Goal: Task Accomplishment & Management: Manage account settings

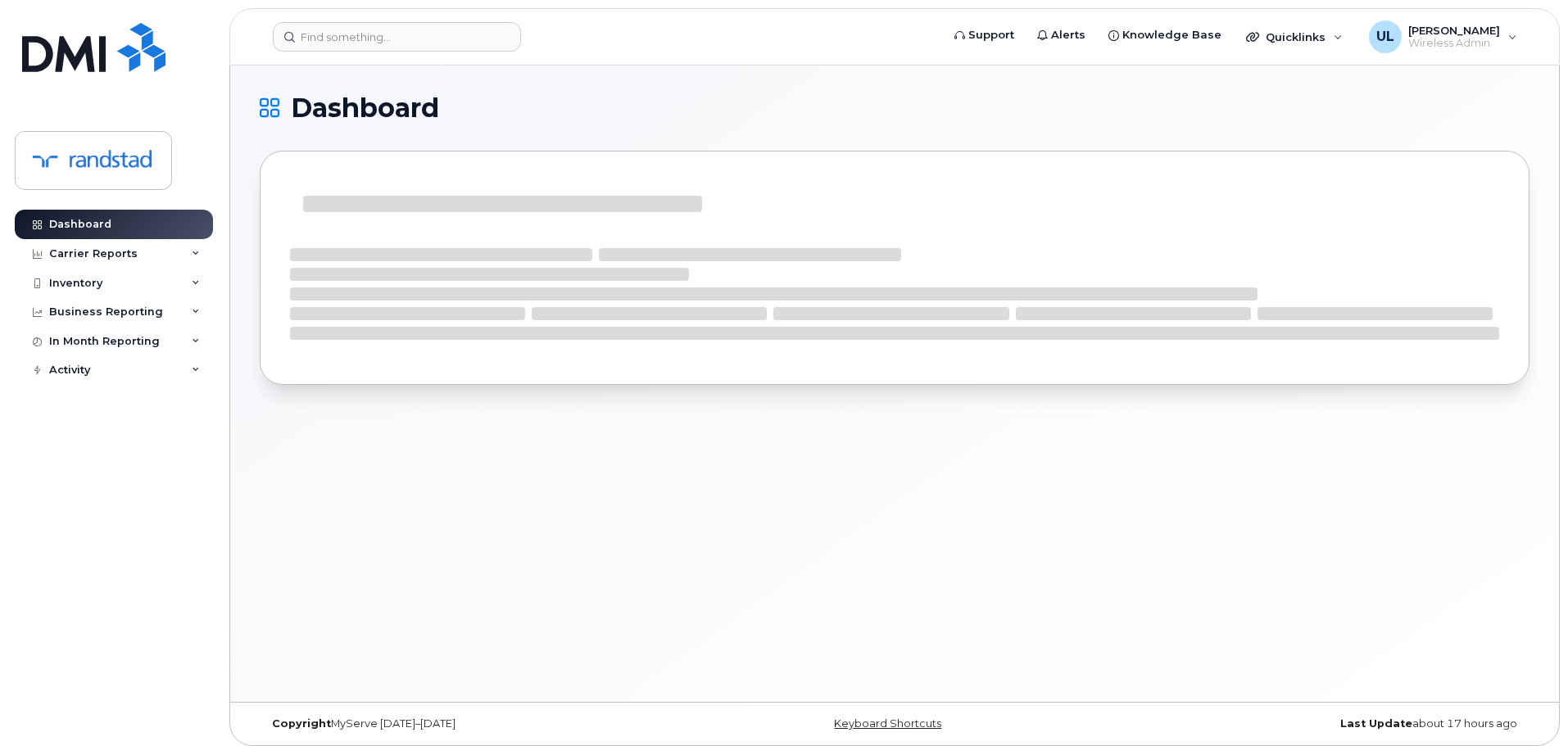
click at [427, 61] on header "Support Alerts Knowledge Base Quicklinks Suspend / Cancel Device Change SIM Car…" at bounding box center [894, 37] width 1330 height 57
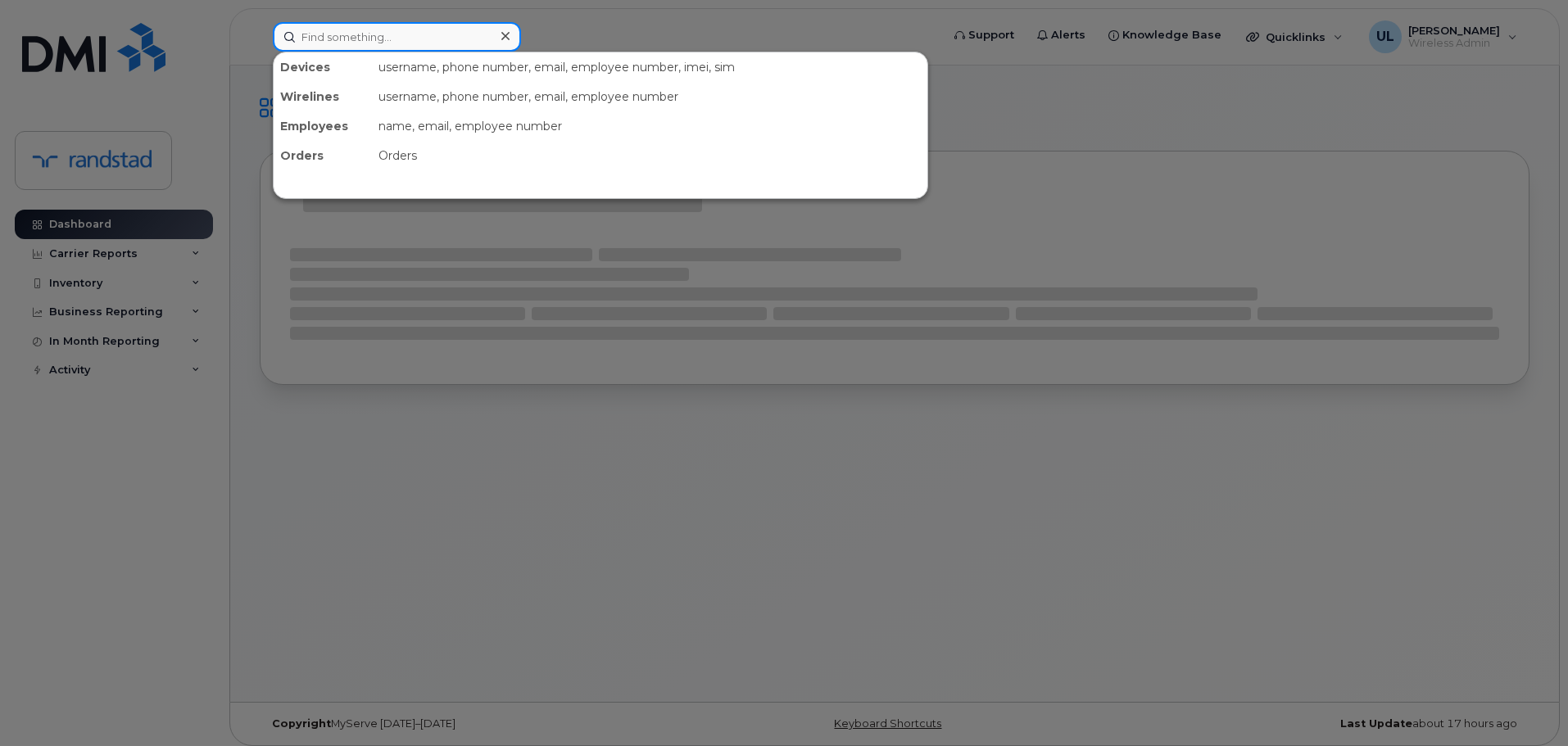
click at [410, 42] on input at bounding box center [397, 36] width 248 height 30
paste input "Jeffery"
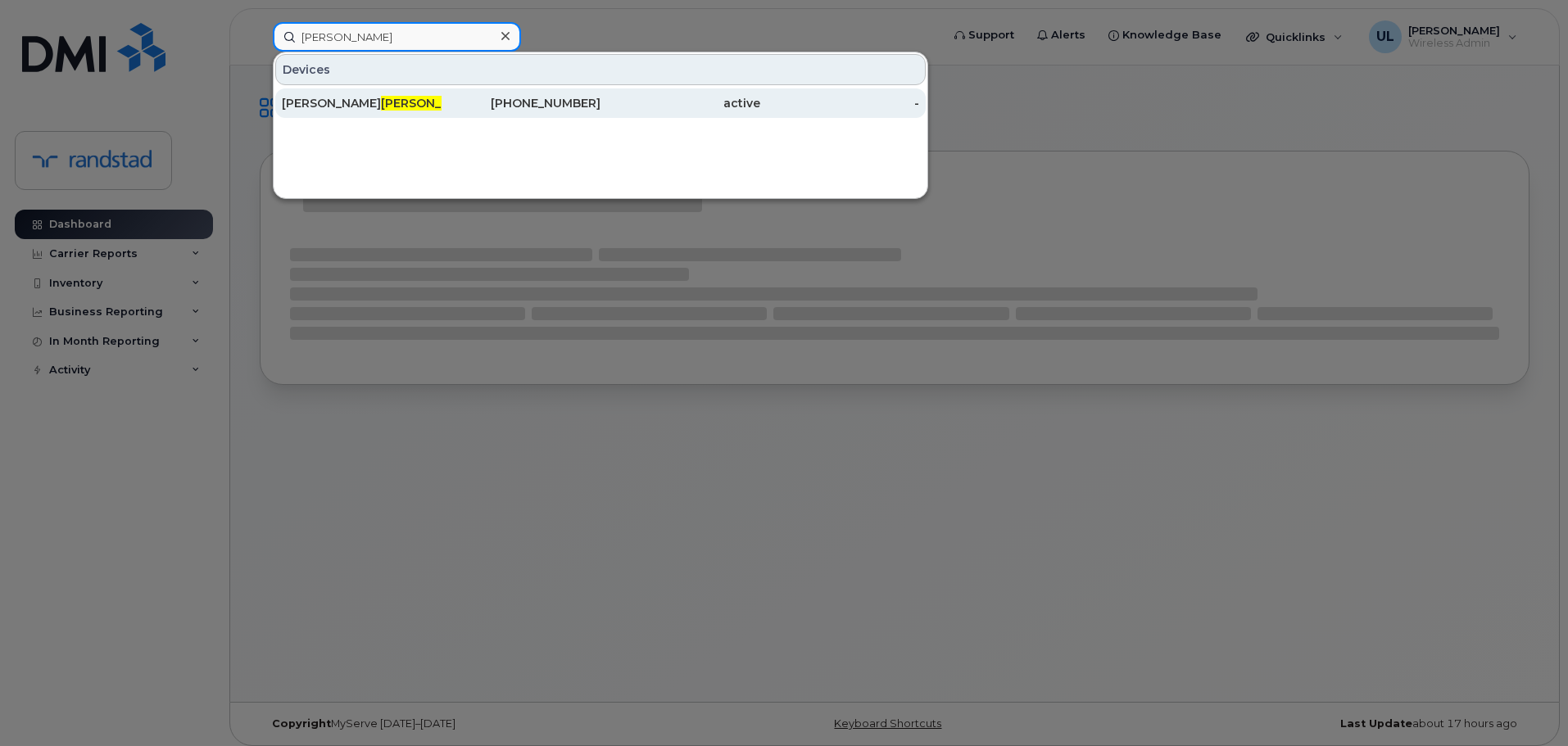
type input "Jeffery"
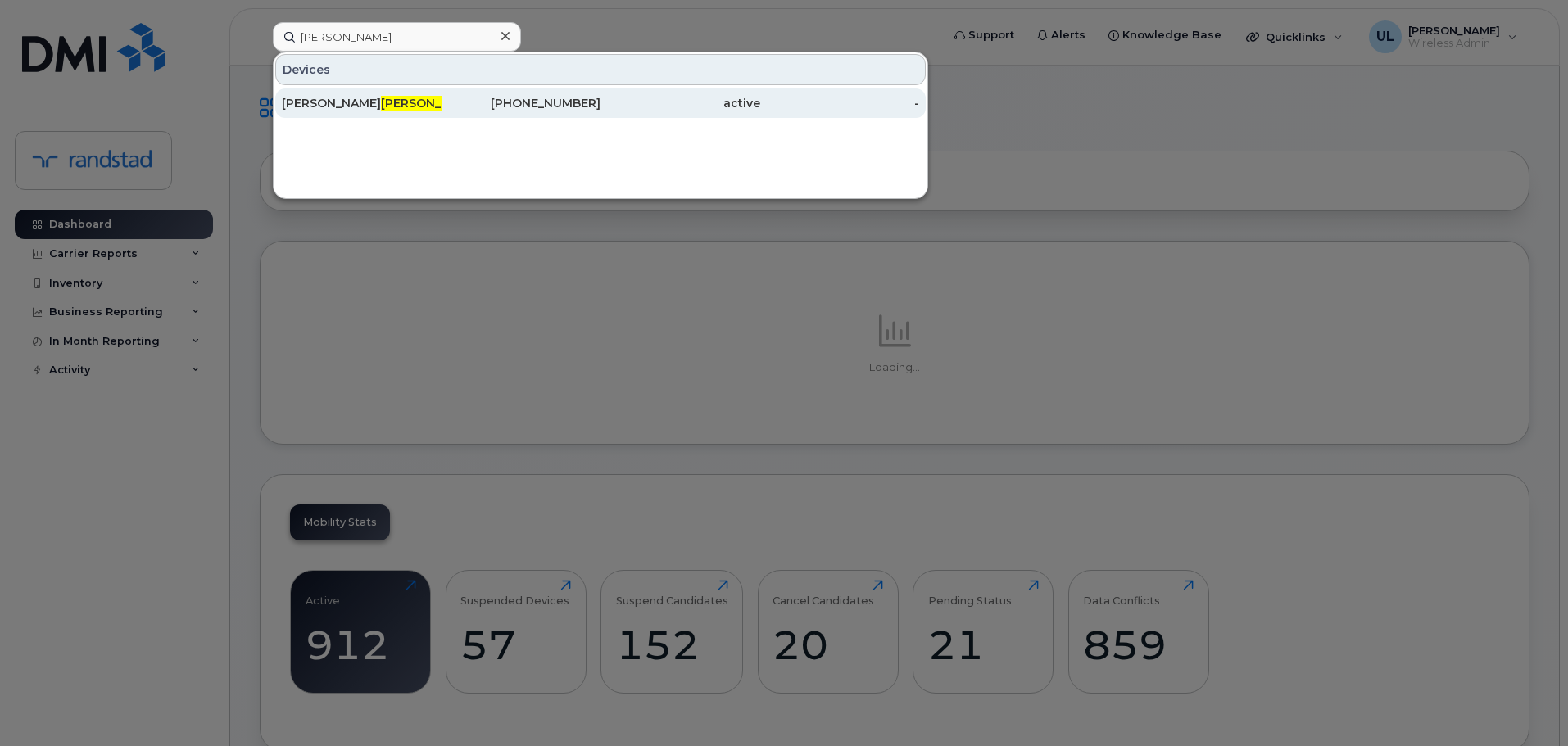
click at [382, 108] on div "Carmen Jeffery" at bounding box center [361, 102] width 160 height 16
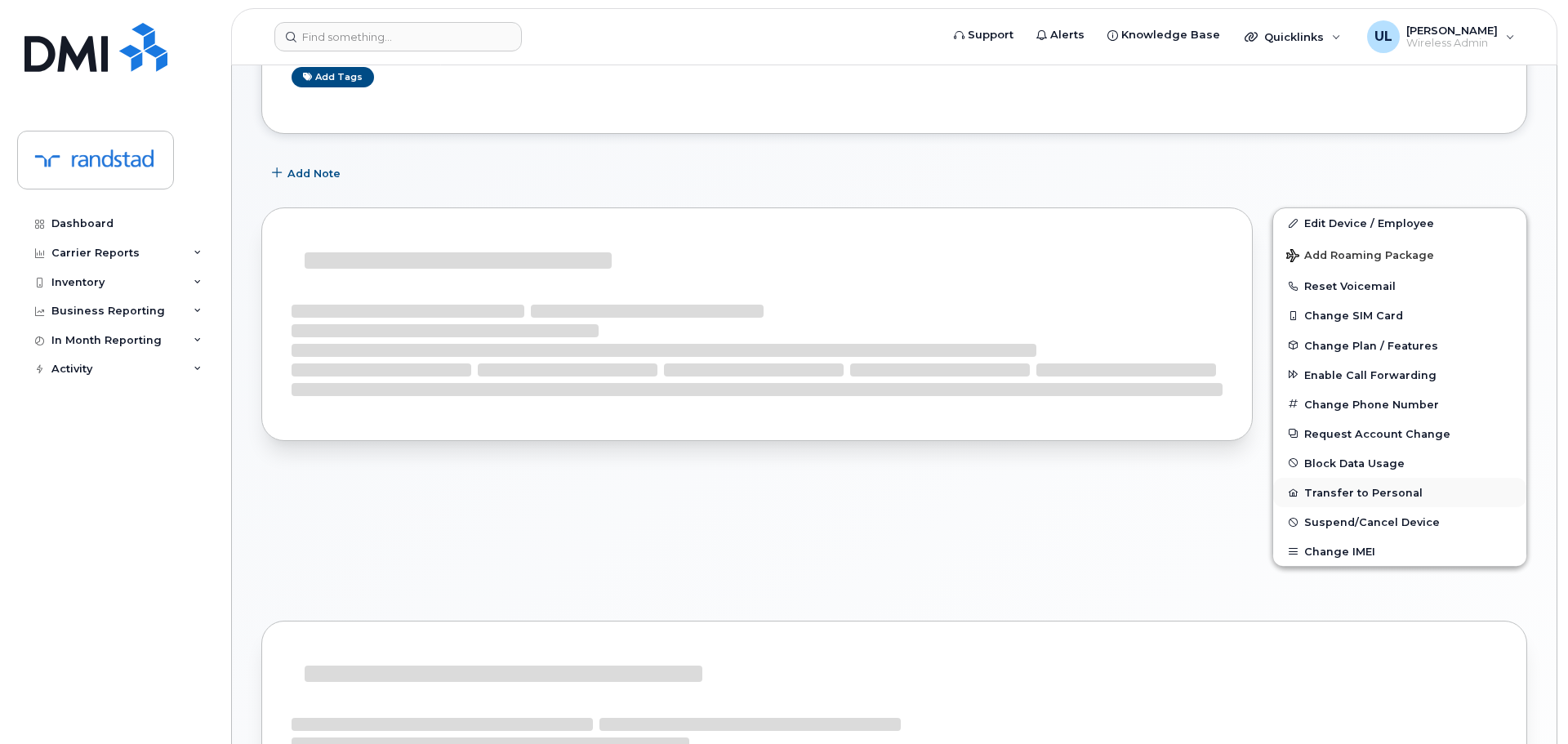
scroll to position [230, 0]
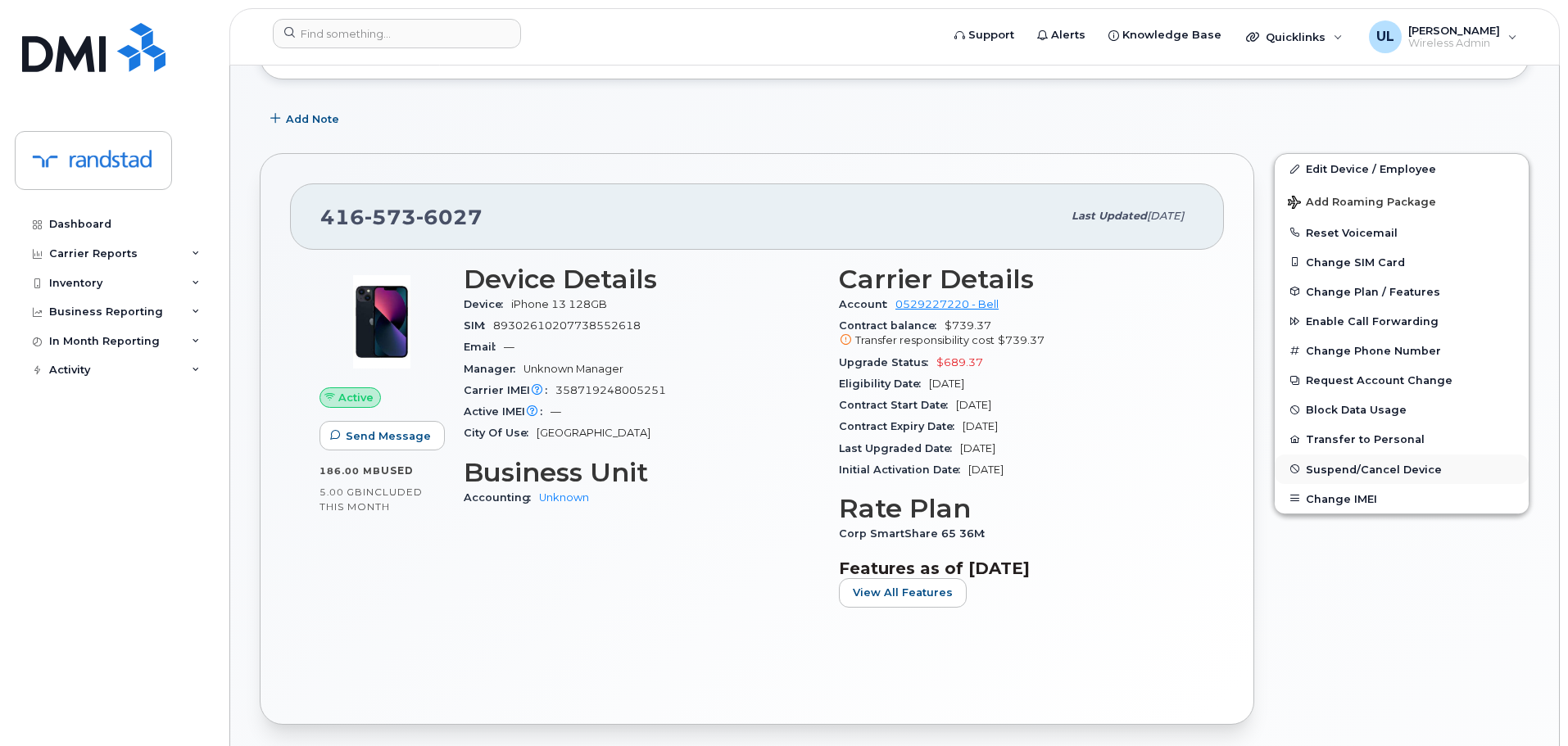
click at [1327, 466] on span "Suspend/Cancel Device" at bounding box center [1374, 468] width 136 height 12
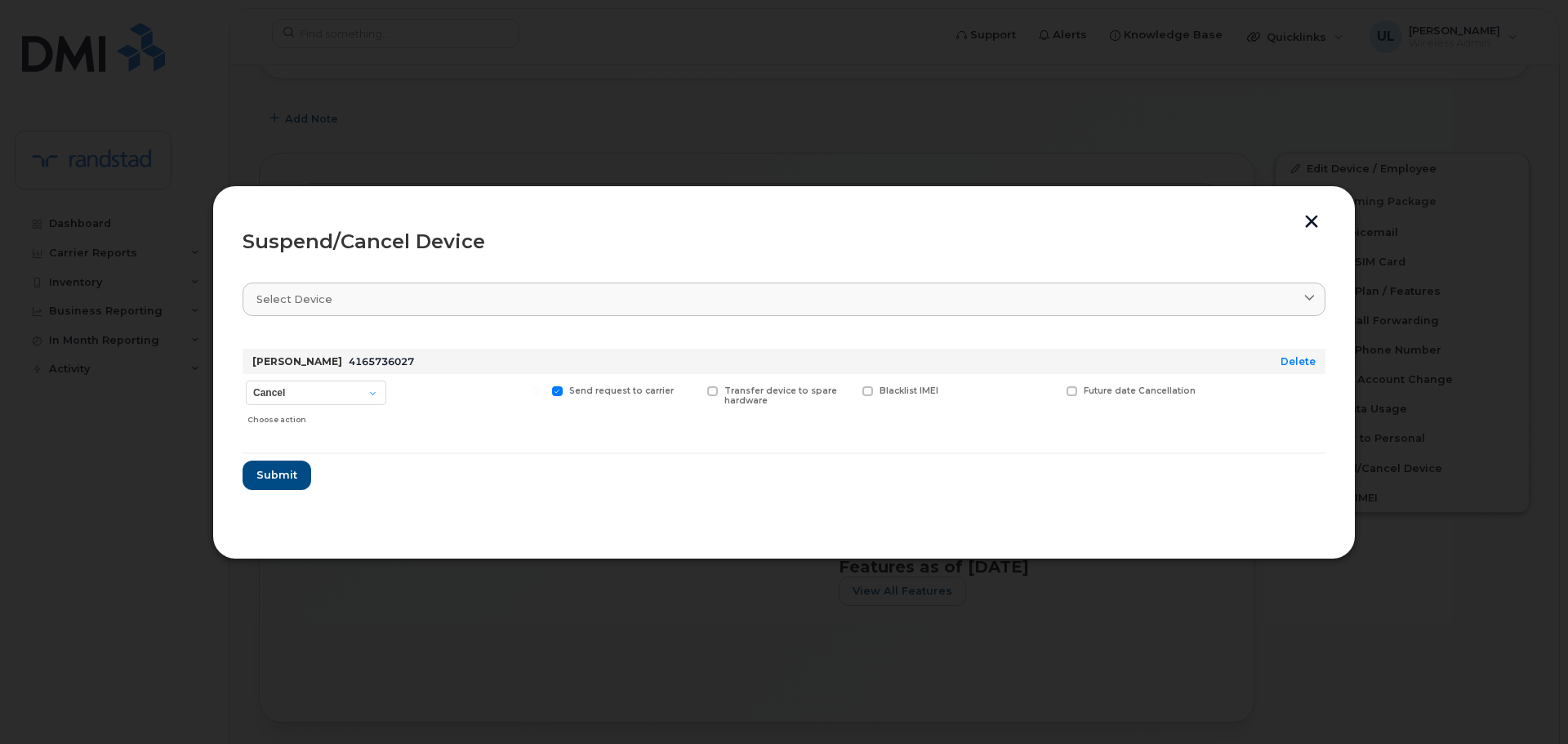
click at [328, 373] on div "Carmen Jeffery 4165736027" at bounding box center [741, 361] width 985 height 26
click at [325, 393] on select "Cancel Suspend - Extend Suspension Suspend - Reduced Rate Suspend - Full Rate S…" at bounding box center [315, 393] width 140 height 25
select select "[object Object]"
click at [245, 381] on select "Cancel Suspend - Extend Suspension Suspend - Reduced Rate Suspend - Full Rate S…" at bounding box center [315, 393] width 140 height 25
click at [268, 478] on span "Submit" at bounding box center [276, 475] width 41 height 15
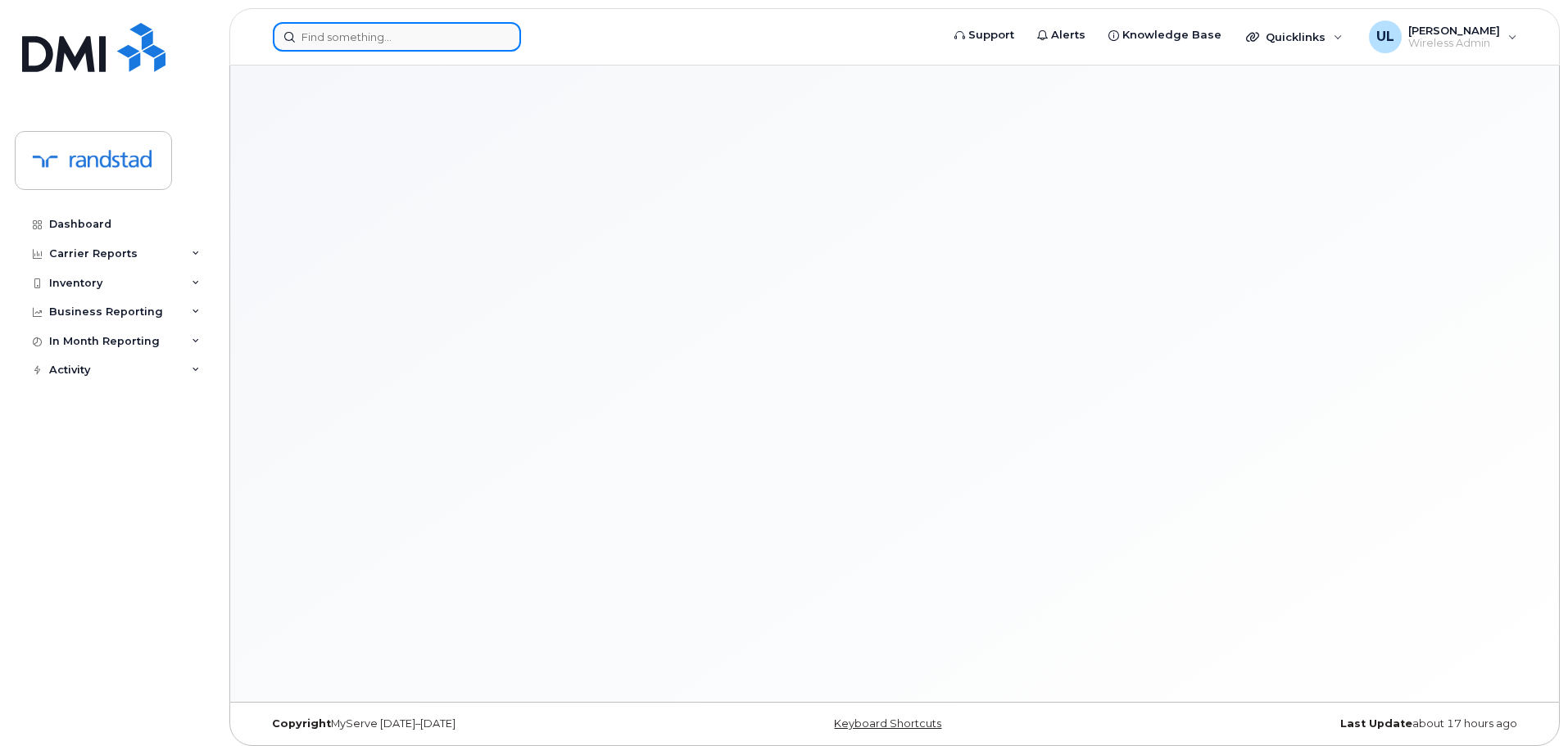
click at [433, 36] on input at bounding box center [397, 36] width 248 height 30
paste input "356057369487574"
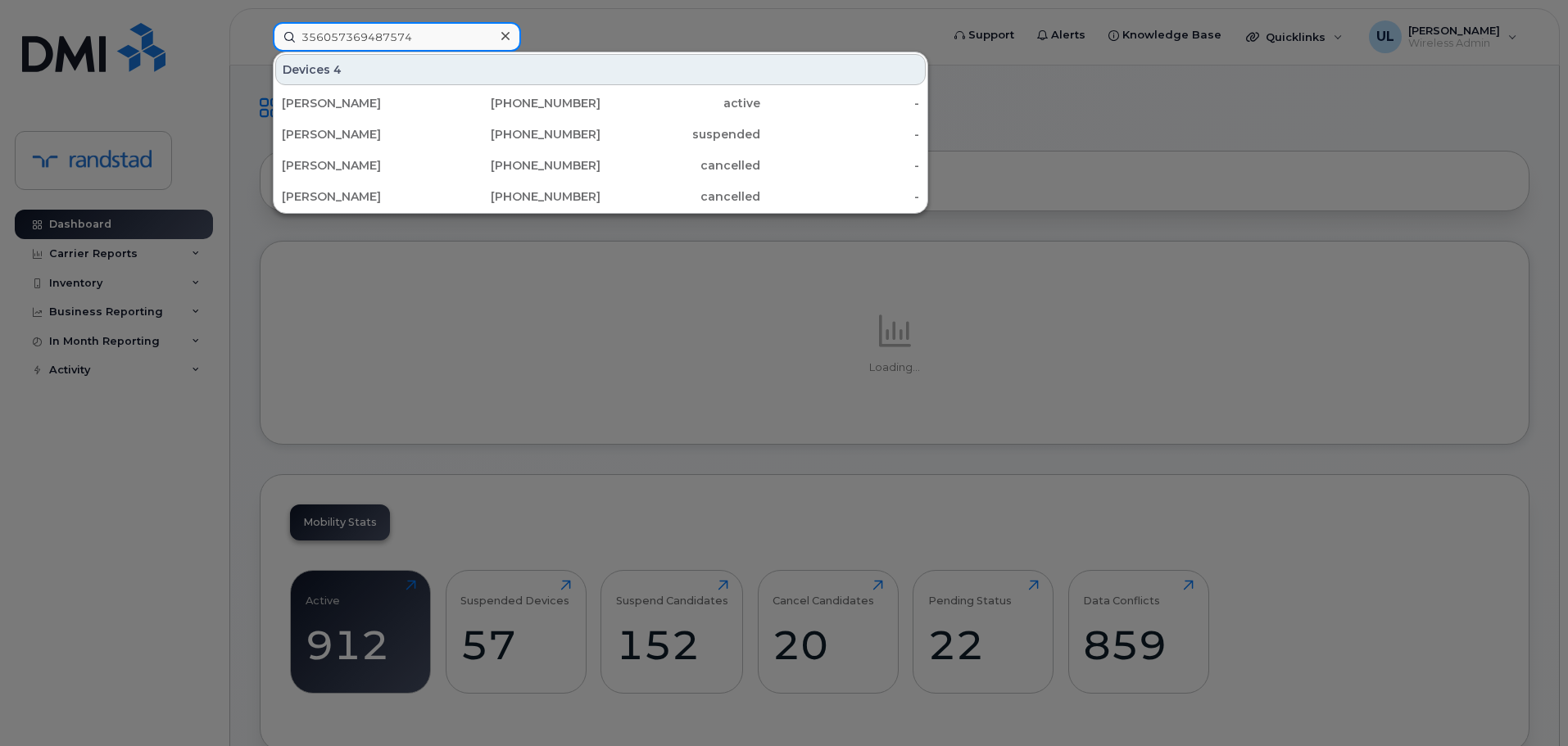
type input "356057369487574"
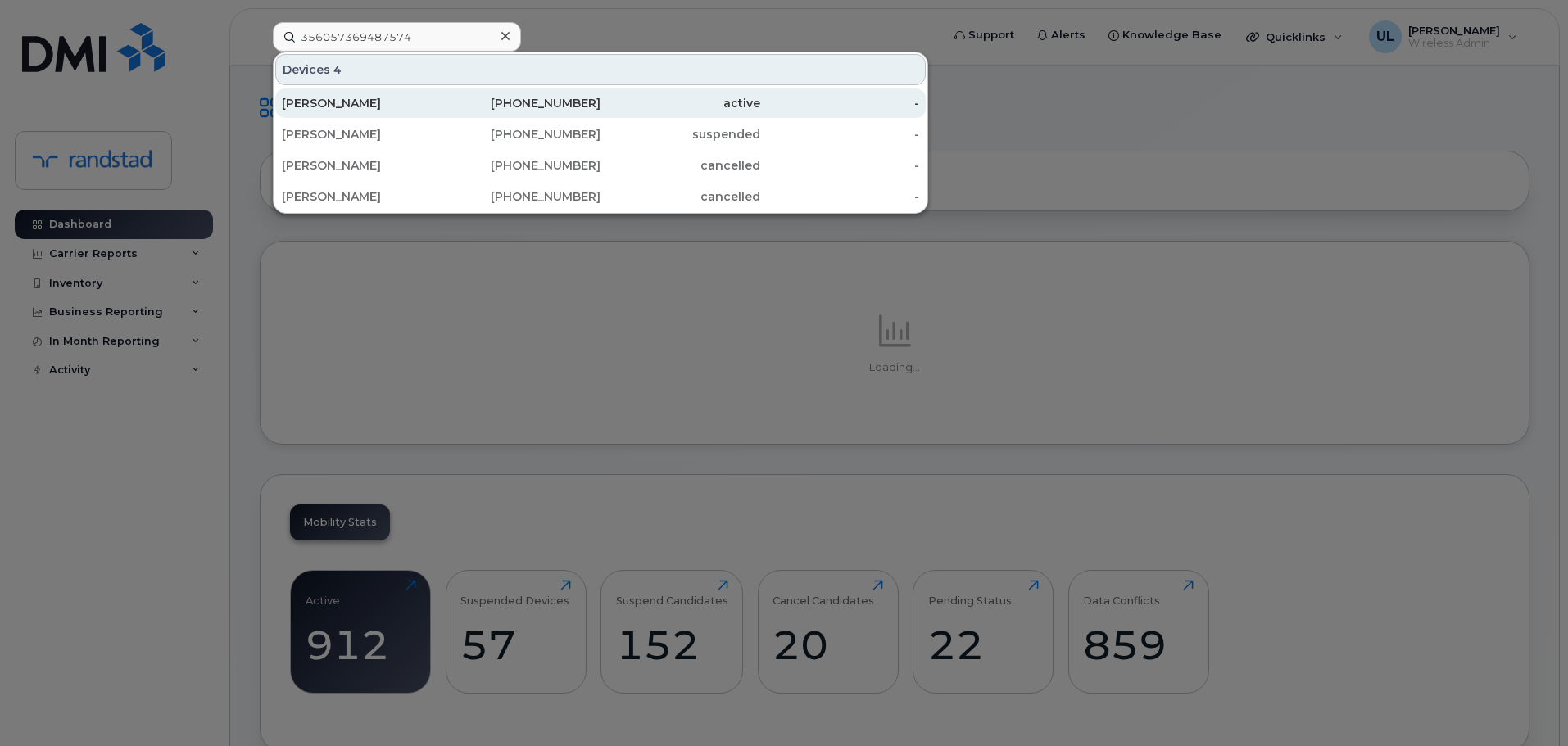
click at [424, 108] on div "[PERSON_NAME]" at bounding box center [361, 102] width 160 height 16
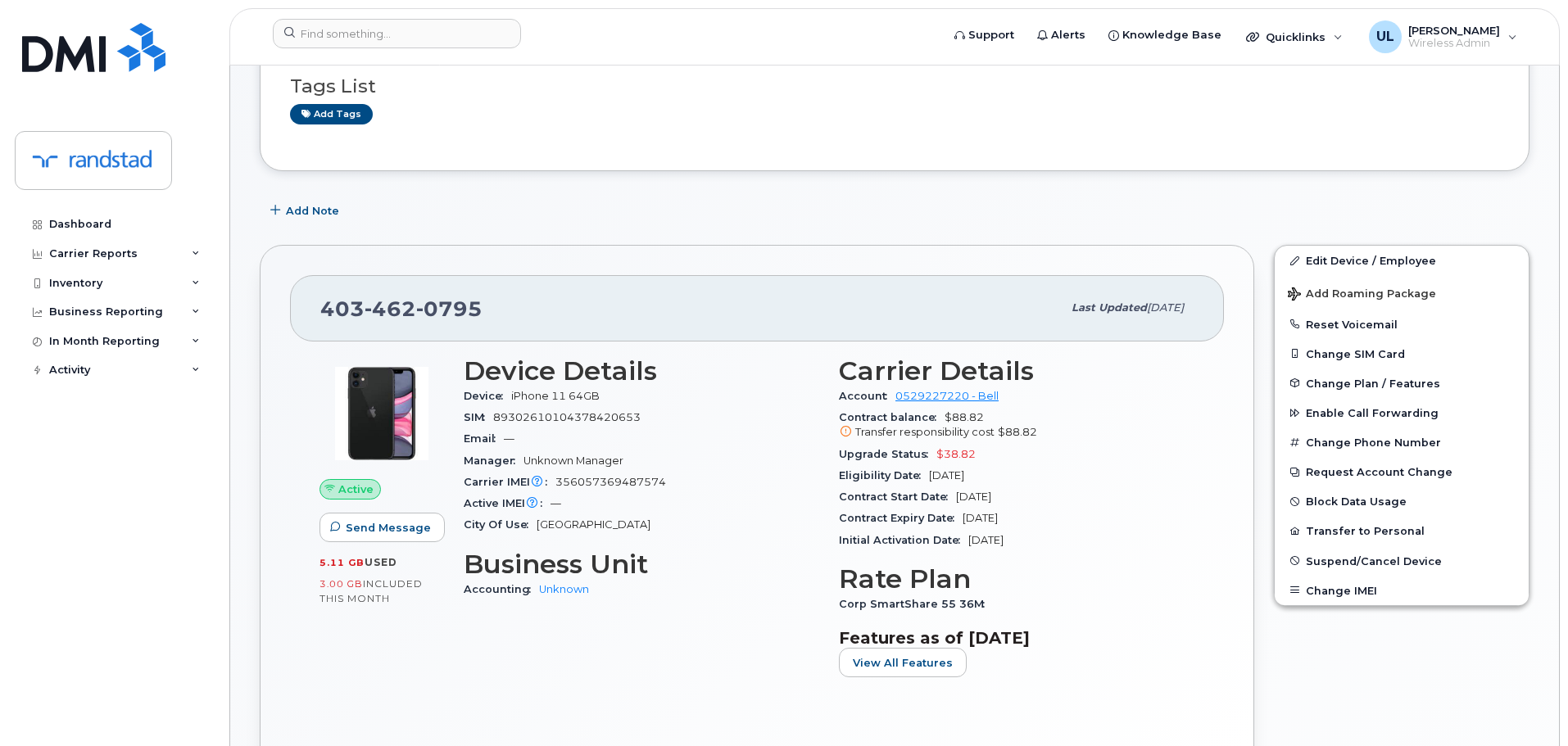
scroll to position [164, 0]
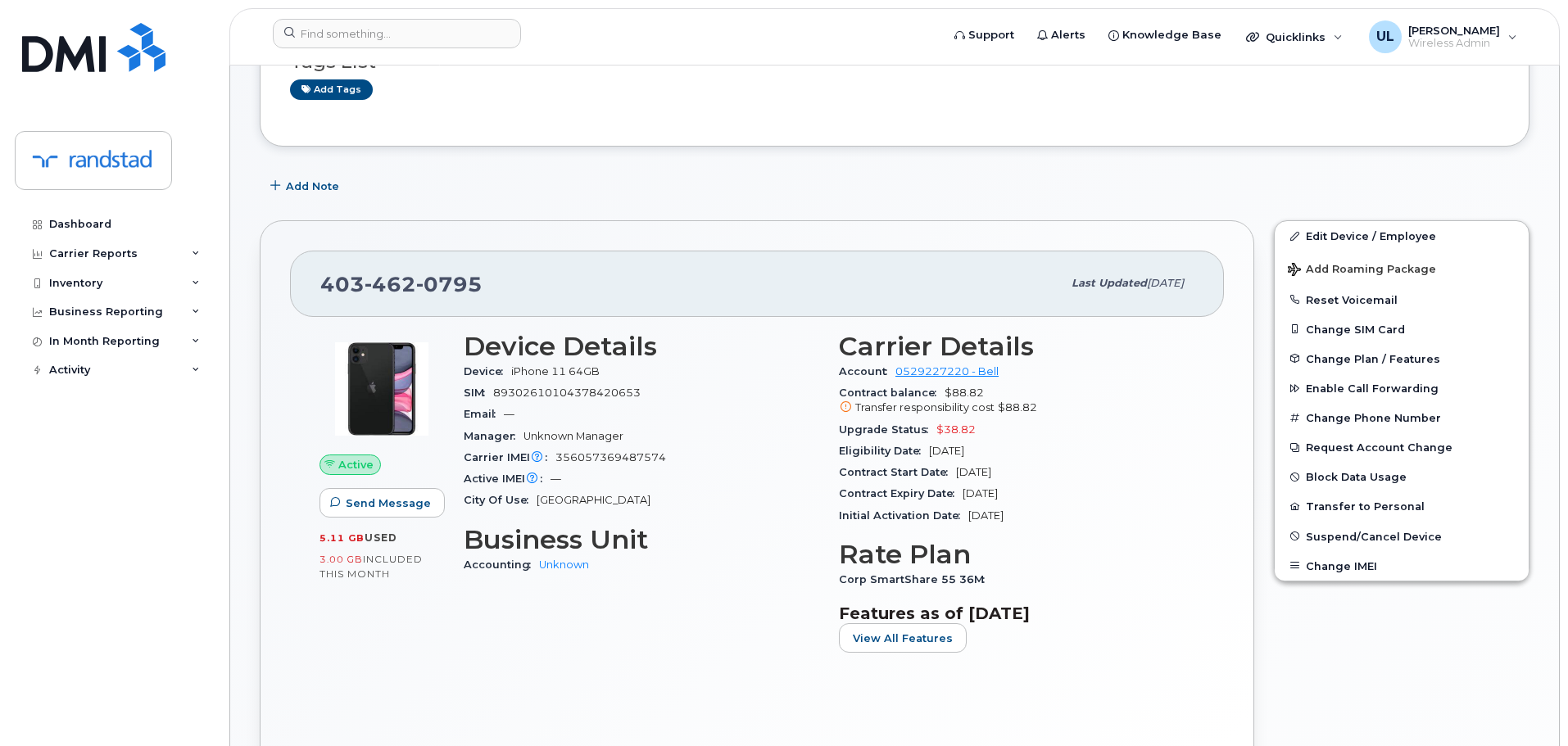
drag, startPoint x: 1046, startPoint y: 487, endPoint x: 963, endPoint y: 487, distance: 83.0
click at [963, 487] on div "Contract Expiry Date [DATE]" at bounding box center [1016, 494] width 355 height 21
click at [963, 487] on span "Contract Expiry Date" at bounding box center [900, 493] width 124 height 12
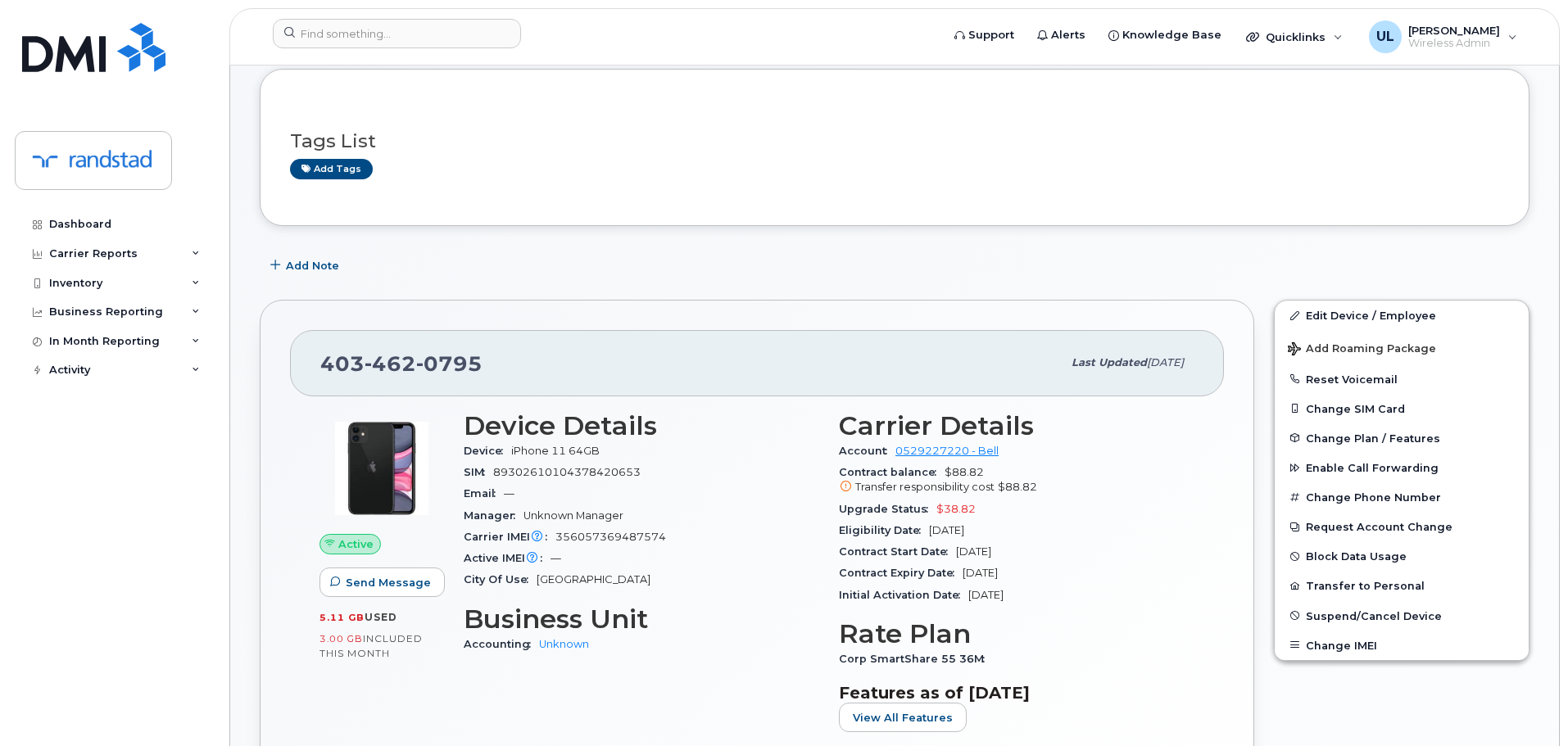
scroll to position [0, 0]
